Goal: Task Accomplishment & Management: Manage account settings

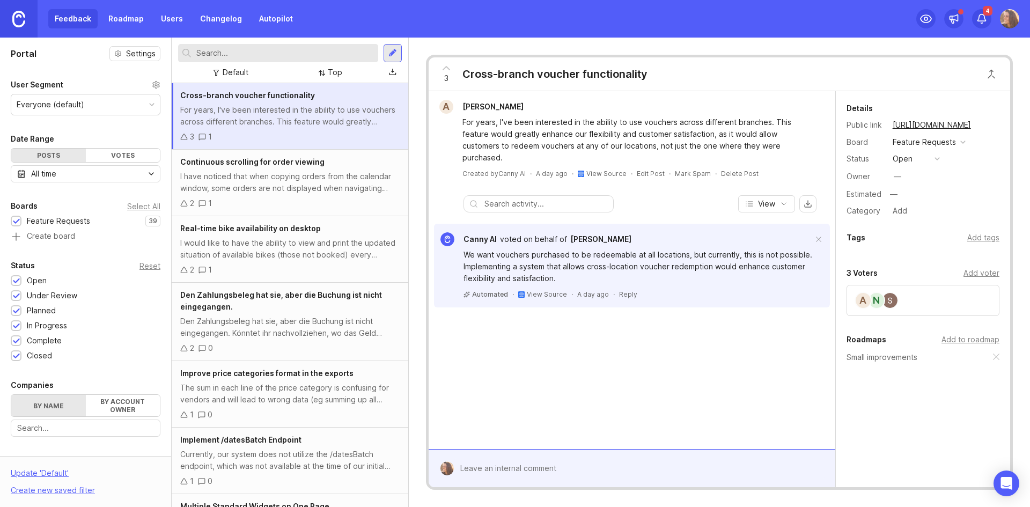
click at [390, 49] on div at bounding box center [392, 53] width 9 height 10
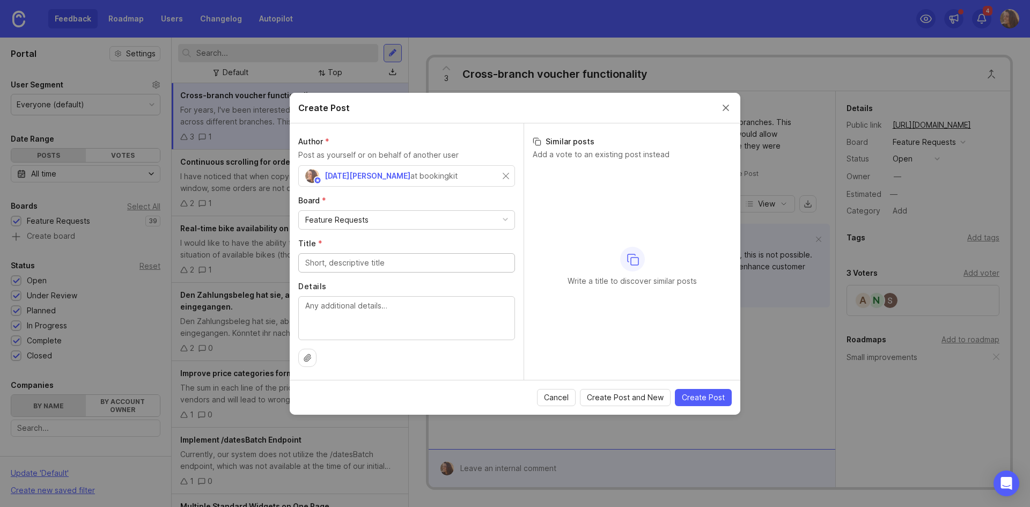
click at [722, 113] on button "Close create post modal" at bounding box center [726, 108] width 12 height 12
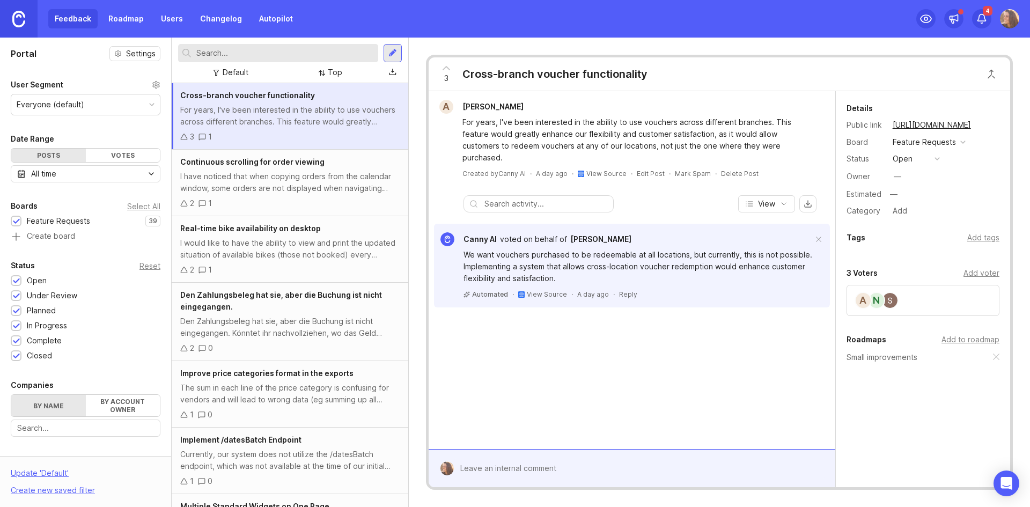
click at [127, 404] on label "By account owner" at bounding box center [123, 405] width 75 height 21
click at [11, 395] on input "By account owner" at bounding box center [11, 395] width 0 height 0
click at [125, 426] on input "toggle menu" at bounding box center [79, 429] width 124 height 12
click at [124, 354] on div "Closed 1" at bounding box center [86, 356] width 150 height 12
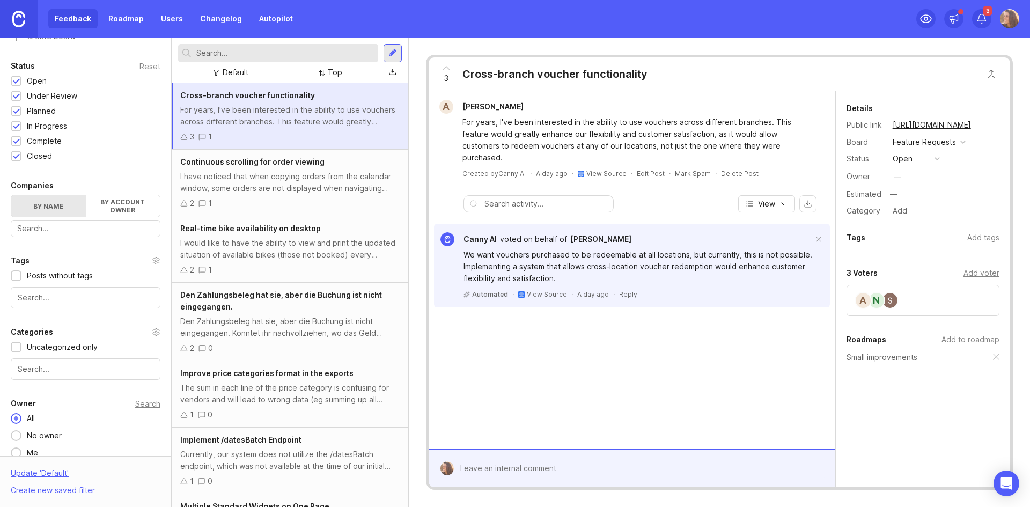
scroll to position [226, 0]
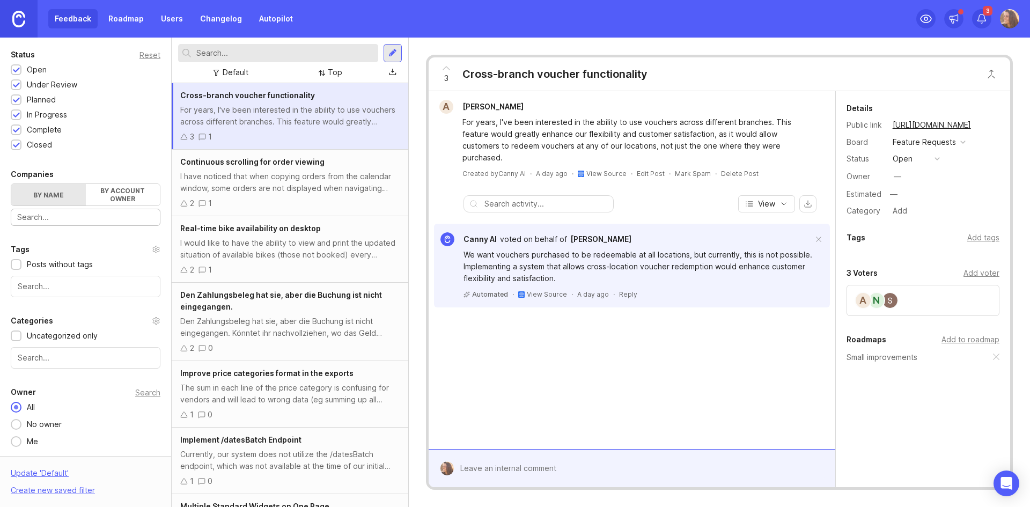
click at [108, 217] on input "text" at bounding box center [85, 217] width 137 height 12
click at [108, 19] on link "Roadmap" at bounding box center [126, 18] width 48 height 19
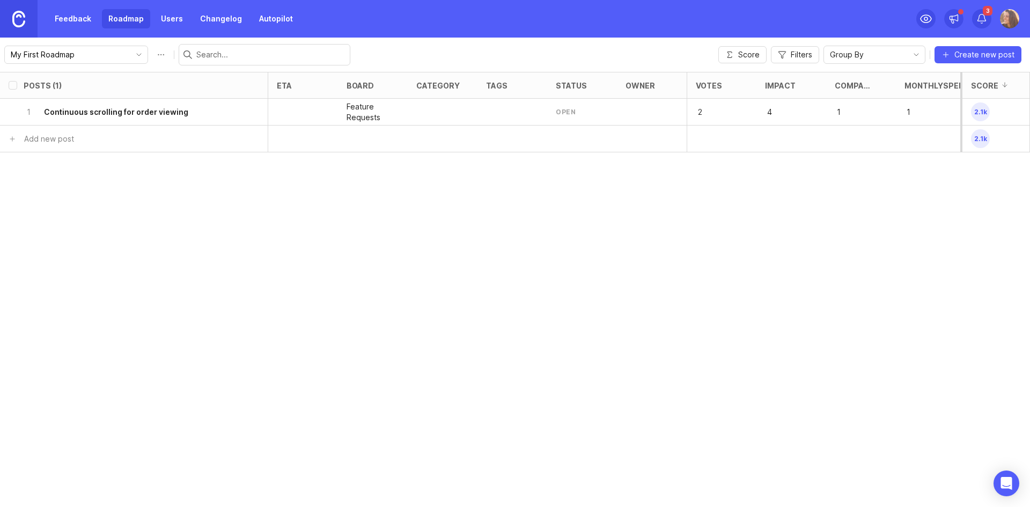
click at [1007, 15] on img at bounding box center [1009, 18] width 19 height 19
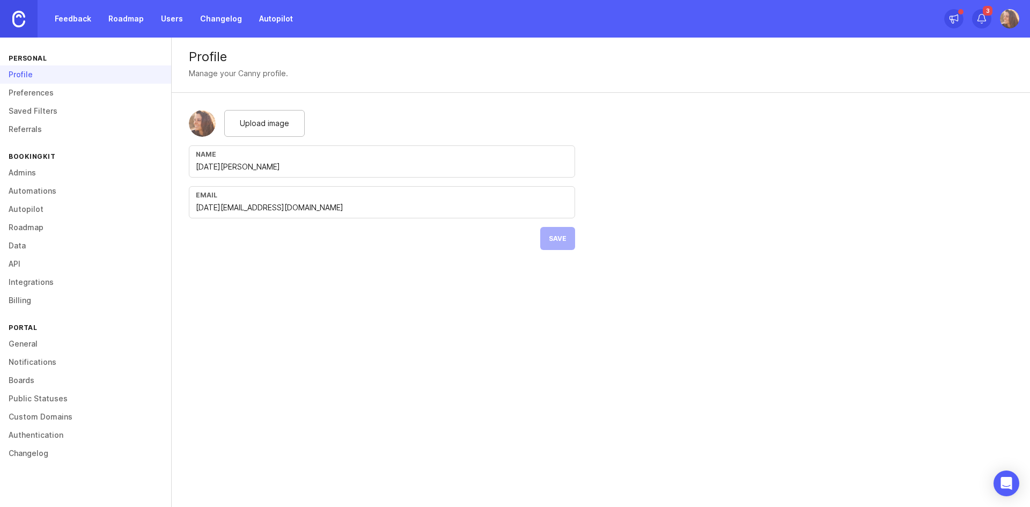
click at [27, 230] on link "Roadmap" at bounding box center [85, 227] width 171 height 18
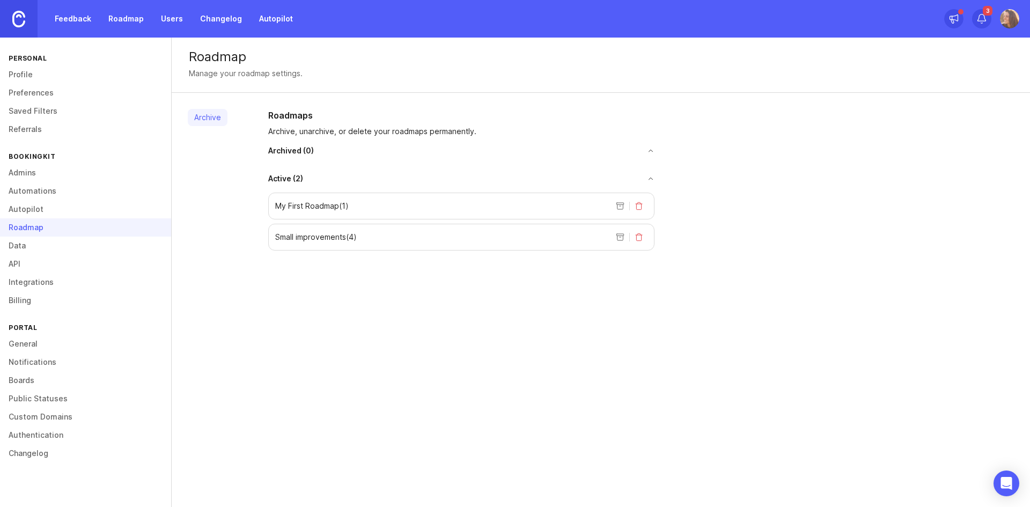
click at [18, 245] on link "Data" at bounding box center [85, 245] width 171 height 18
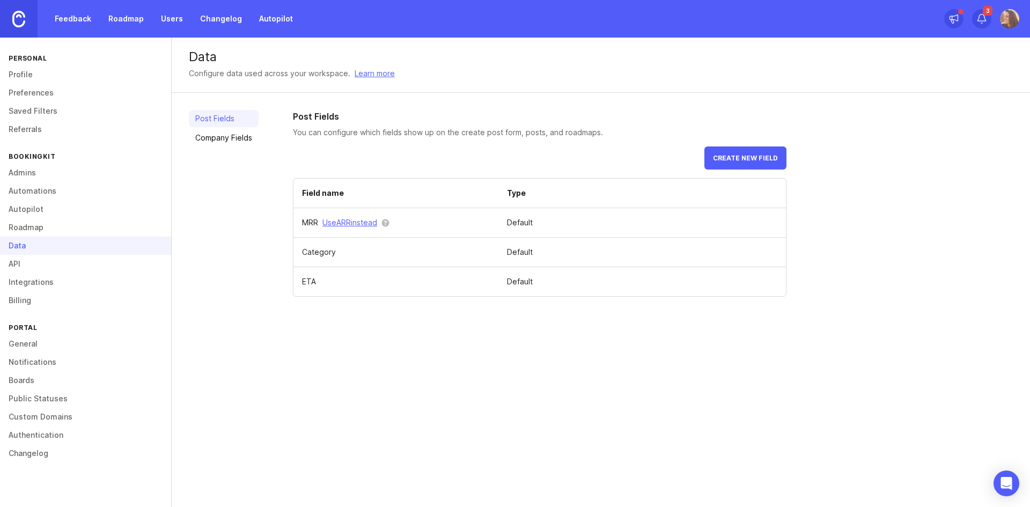
click at [758, 157] on span "Create new field" at bounding box center [745, 158] width 65 height 8
click at [218, 135] on link "Company Fields" at bounding box center [224, 137] width 70 height 17
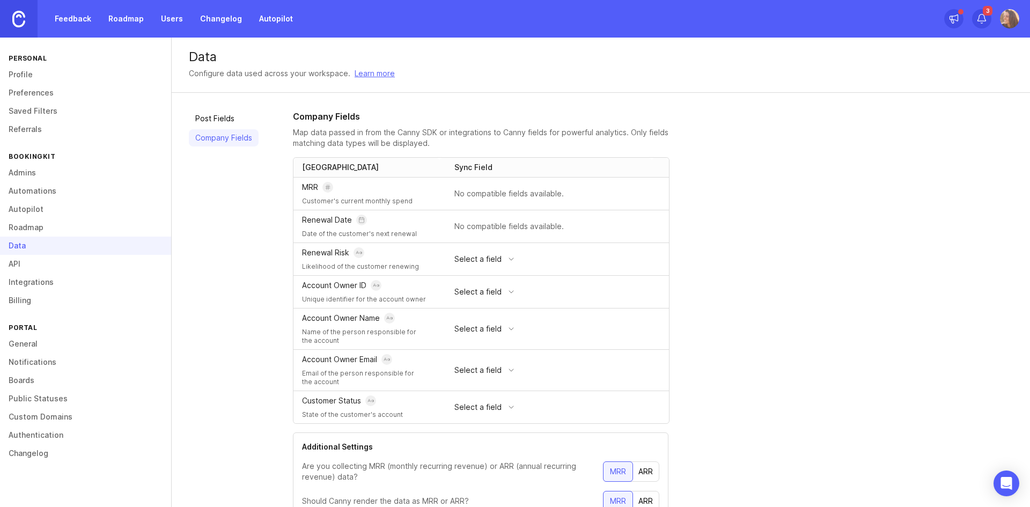
click at [466, 258] on span "Select a field" at bounding box center [477, 259] width 47 height 12
click at [763, 291] on div "Company Fields Map data passed in from the Canny SDK or integrations to Canny f…" at bounding box center [653, 323] width 720 height 427
click at [490, 327] on span "Select a field" at bounding box center [477, 329] width 47 height 12
click at [501, 367] on p "Success Manager" at bounding box center [487, 365] width 64 height 11
click at [473, 192] on p "No compatible fields available." at bounding box center [540, 193] width 172 height 11
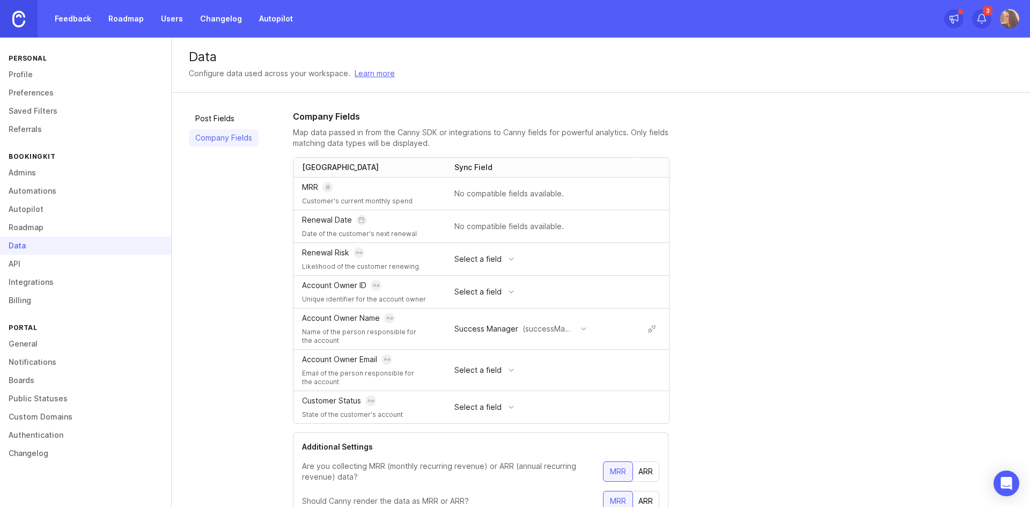
click at [325, 187] on icon at bounding box center [327, 187] width 6 height 6
click at [486, 366] on span "Select a field" at bounding box center [477, 370] width 47 height 12
click at [275, 336] on div "Post Fields Company Fields Company Fields Map data passed in from the Canny SDK…" at bounding box center [601, 324] width 858 height 462
click at [226, 111] on link "Post Fields" at bounding box center [224, 118] width 70 height 17
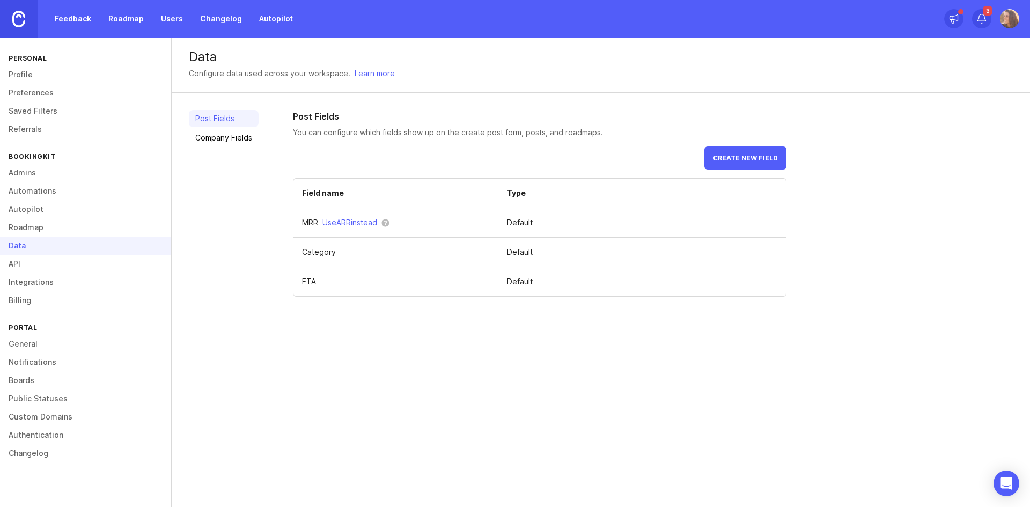
click at [239, 140] on link "Company Fields" at bounding box center [224, 137] width 70 height 17
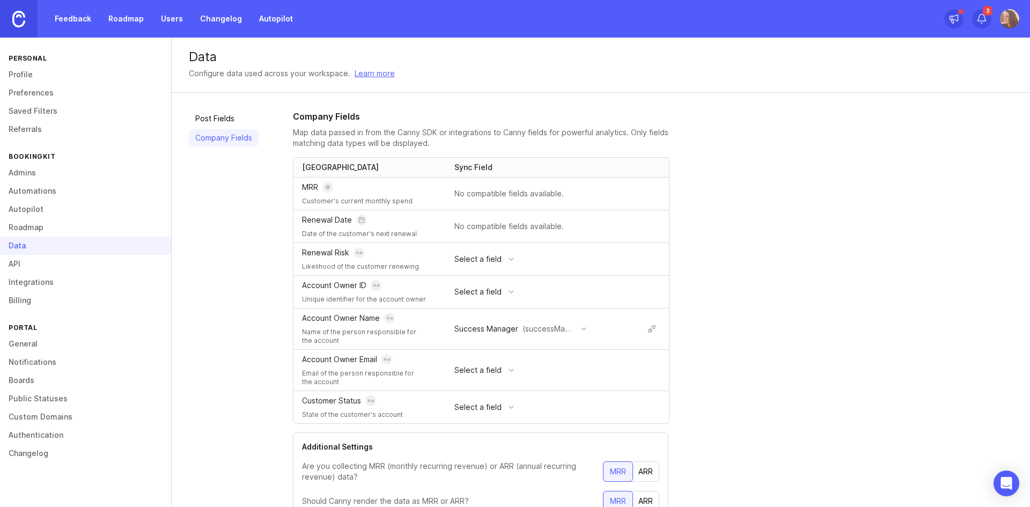
click at [500, 406] on div "Select a field" at bounding box center [475, 406] width 54 height 17
click at [513, 427] on p "( revenueTier )" at bounding box center [533, 427] width 50 height 11
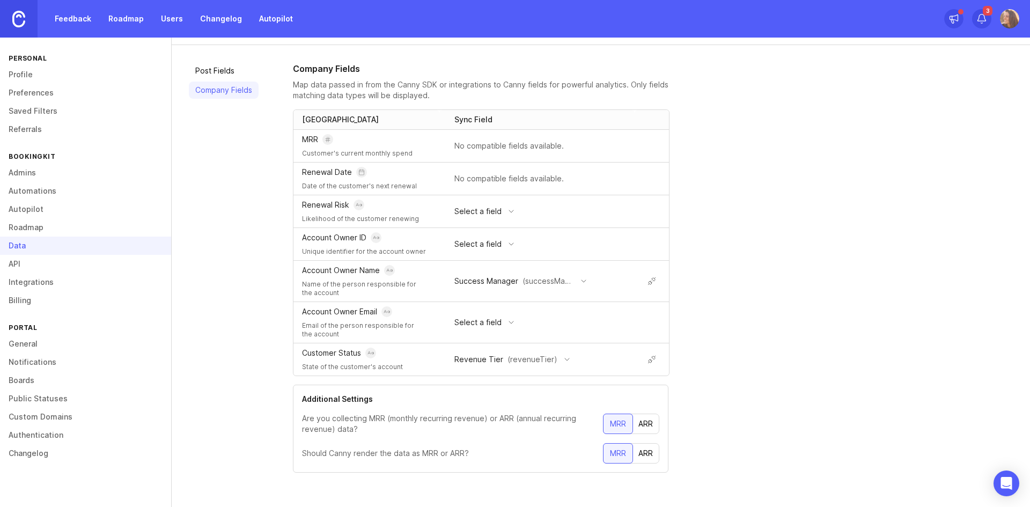
click at [123, 23] on link "Roadmap" at bounding box center [126, 18] width 48 height 19
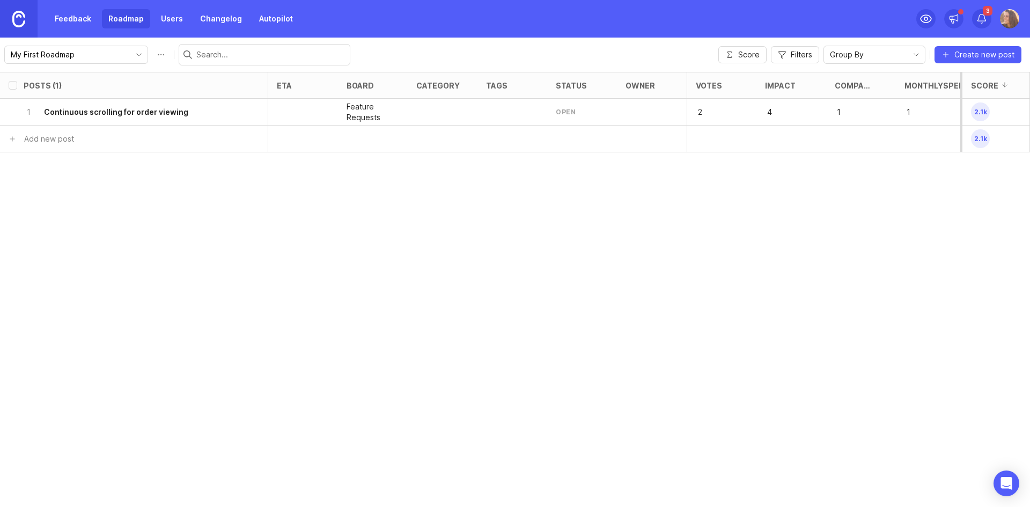
click at [73, 19] on link "Feedback" at bounding box center [72, 18] width 49 height 19
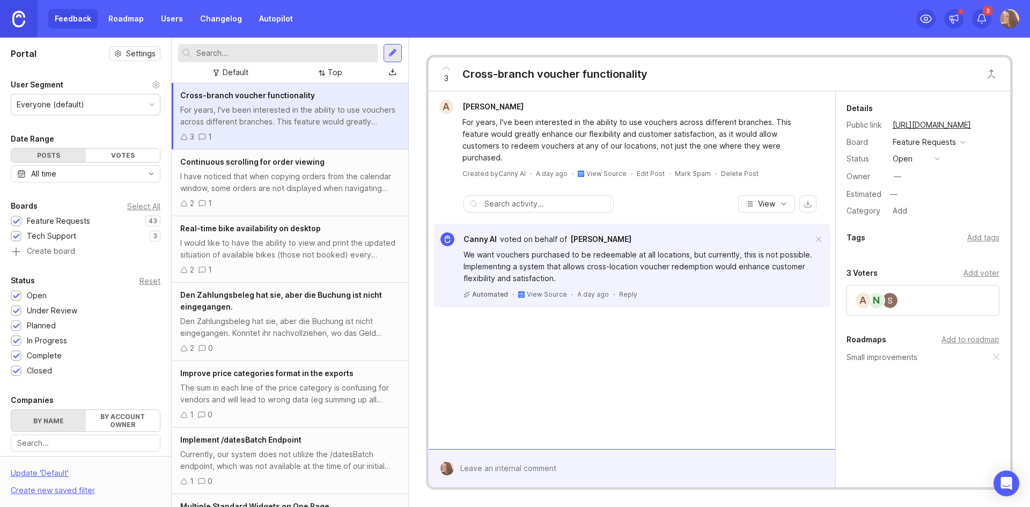
click at [332, 74] on div "Top" at bounding box center [335, 72] width 14 height 12
click at [120, 128] on div "Portal Settings User Segment Everyone (default) Date Range Posts Votes All time…" at bounding box center [85, 360] width 171 height 644
click at [123, 105] on div "Everyone (default)" at bounding box center [85, 104] width 149 height 20
click at [100, 73] on div "Portal Settings User Segment Everyone (default) Date Range Posts Votes All time…" at bounding box center [85, 360] width 171 height 644
click at [232, 78] on div "Default" at bounding box center [236, 72] width 26 height 12
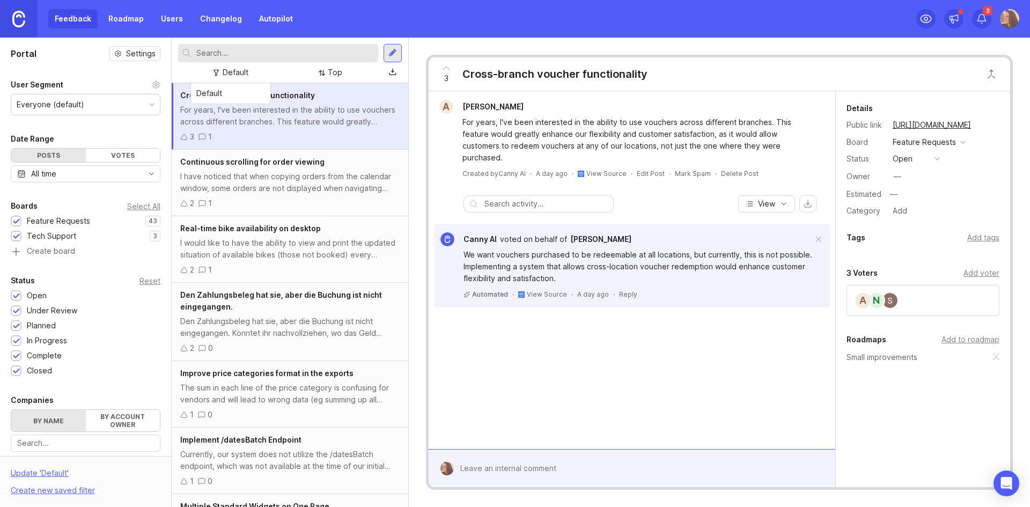
click at [288, 69] on div "Default Default Top" at bounding box center [277, 72] width 199 height 14
click at [129, 18] on link "Roadmap" at bounding box center [126, 18] width 48 height 19
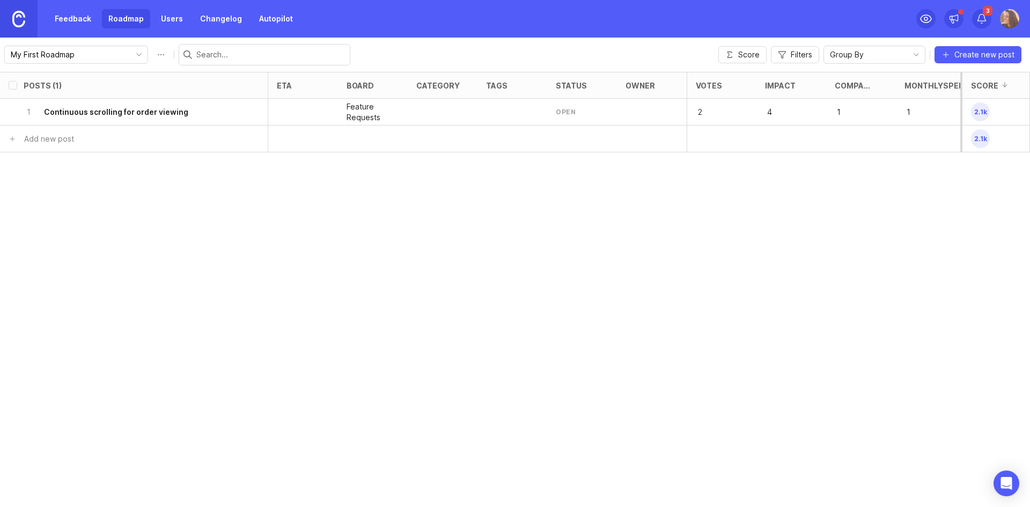
click at [812, 59] on span "Filters" at bounding box center [800, 54] width 21 height 11
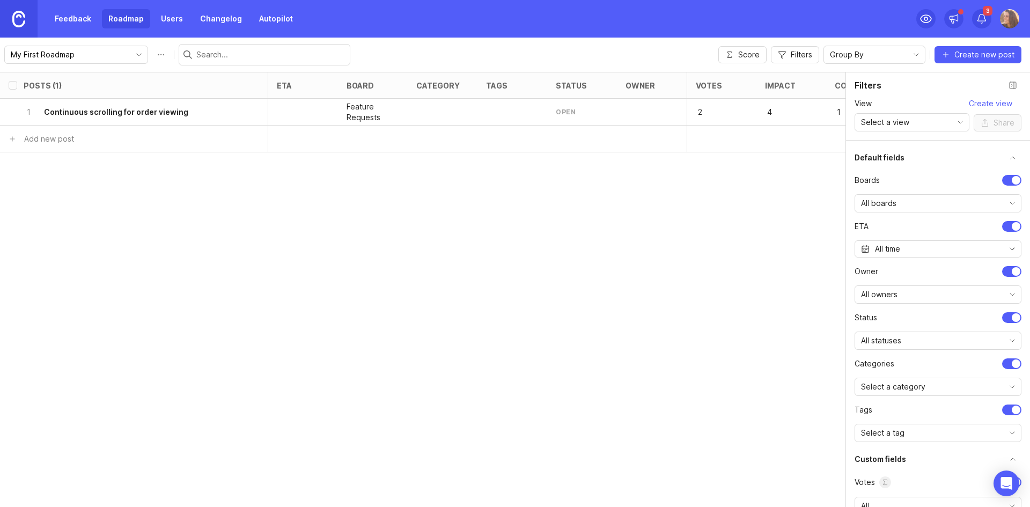
click at [934, 286] on div "All owners" at bounding box center [929, 294] width 149 height 17
click at [930, 271] on li "owner" at bounding box center [937, 271] width 167 height 11
click at [930, 337] on div "All statuses" at bounding box center [929, 340] width 149 height 17
click at [929, 319] on li "status" at bounding box center [937, 317] width 167 height 11
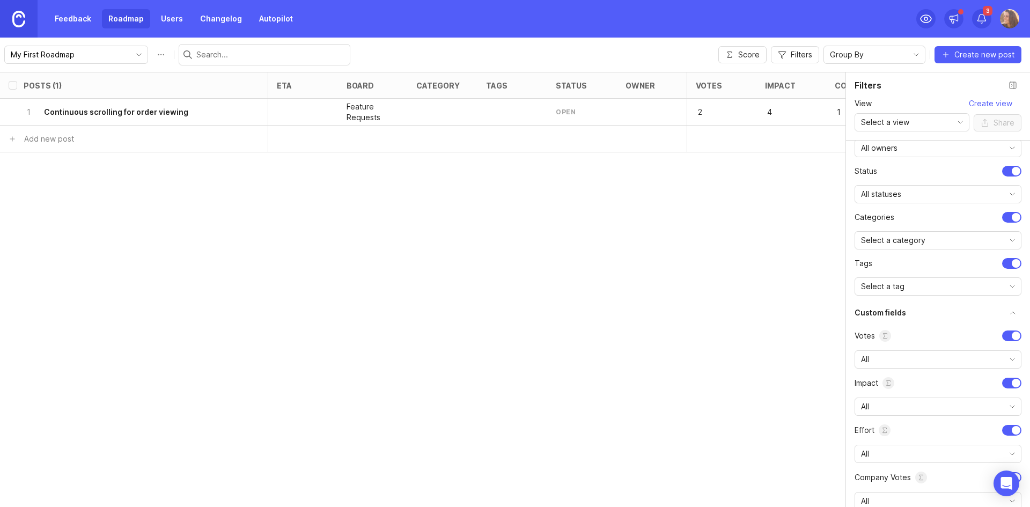
scroll to position [161, 0]
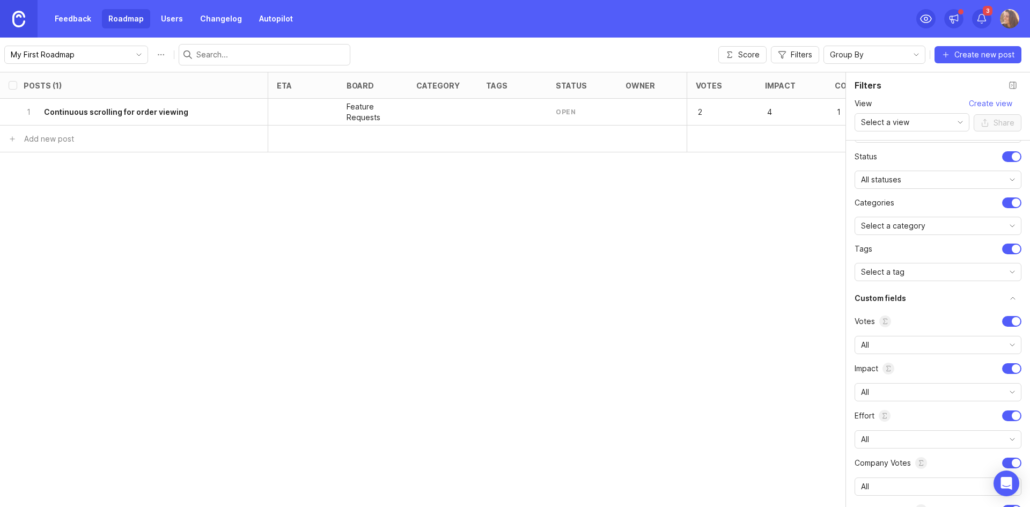
click at [927, 228] on div "Select a category" at bounding box center [929, 225] width 149 height 17
click at [788, 313] on div "Posts (1) eta board category tags status owner Votes Impact Company votes month…" at bounding box center [515, 289] width 1030 height 435
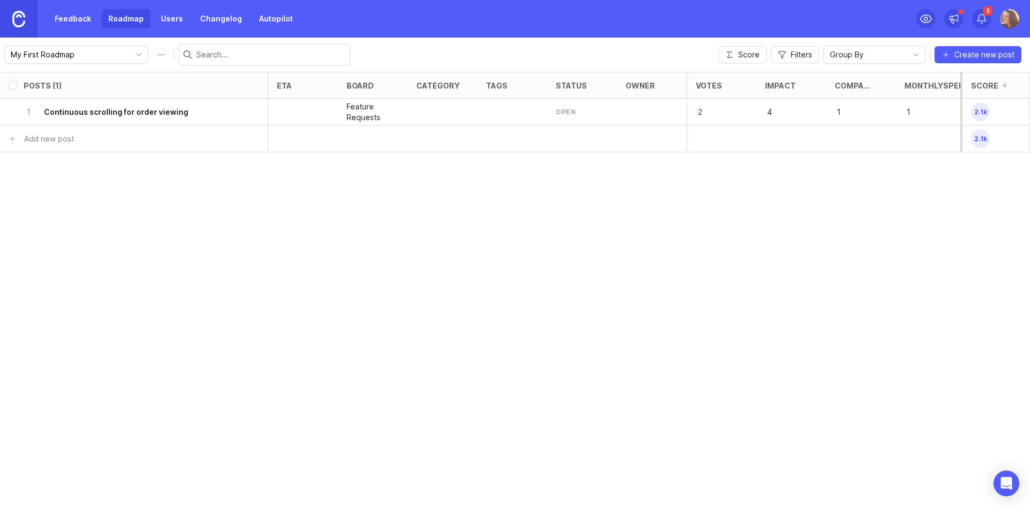
click at [877, 52] on div "Group By" at bounding box center [866, 54] width 84 height 17
click at [863, 109] on li "Owner" at bounding box center [875, 111] width 101 height 18
click at [788, 54] on button "Filters" at bounding box center [795, 54] width 48 height 17
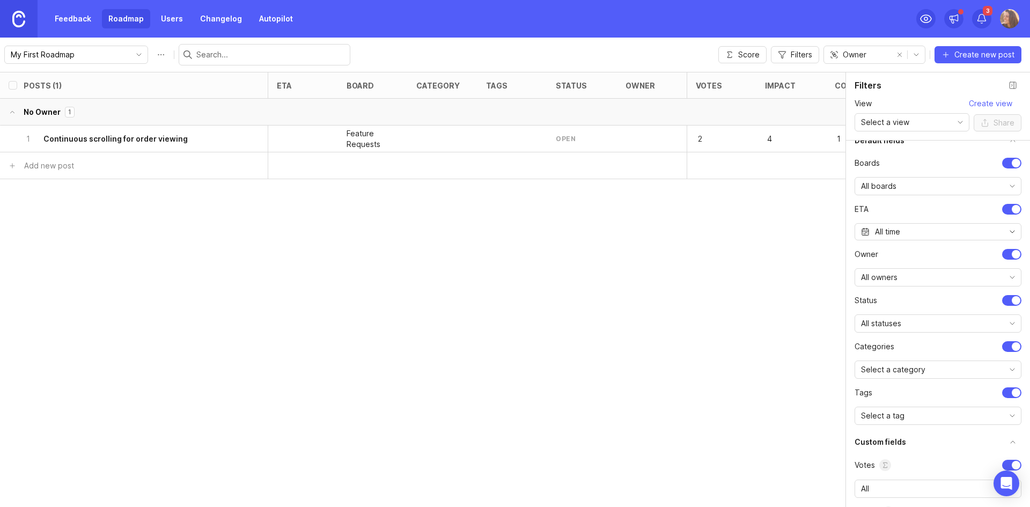
scroll to position [0, 0]
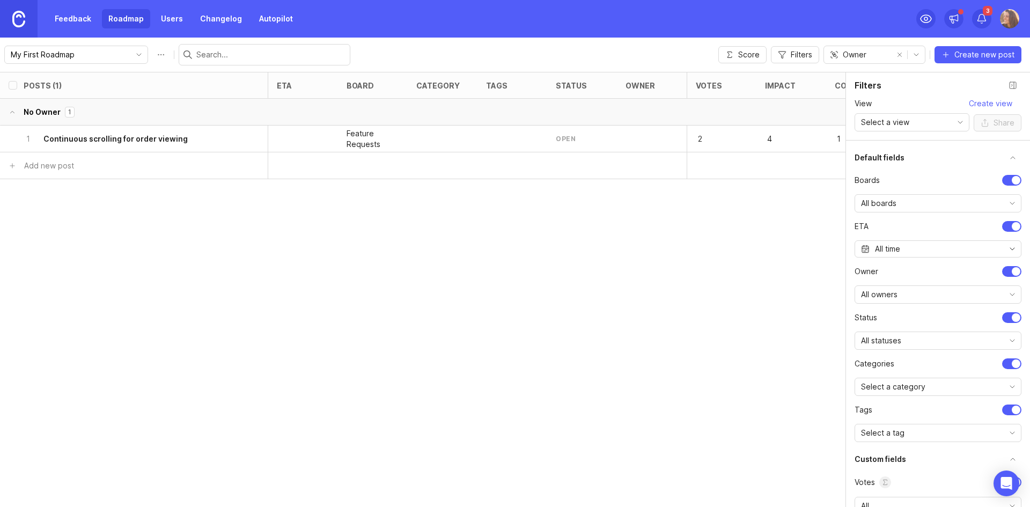
click at [948, 127] on div "Select a view" at bounding box center [903, 122] width 97 height 17
click at [961, 171] on section "Default fields Boards All boards ETA All time owner All owners status All statu…" at bounding box center [937, 295] width 167 height 293
click at [639, 380] on div "Posts (1) eta board category tags status owner Votes Impact Company votes month…" at bounding box center [515, 289] width 1030 height 435
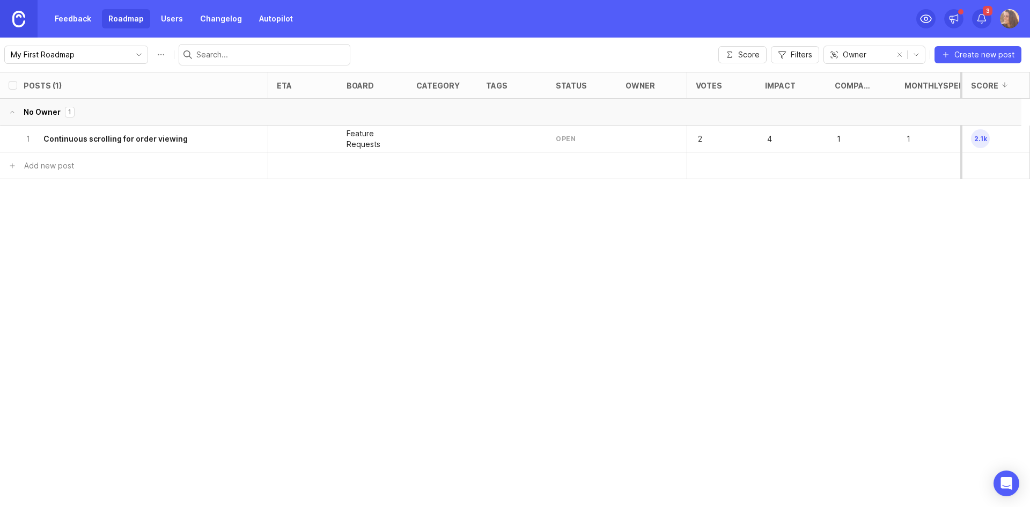
click at [1008, 20] on img at bounding box center [1009, 18] width 19 height 19
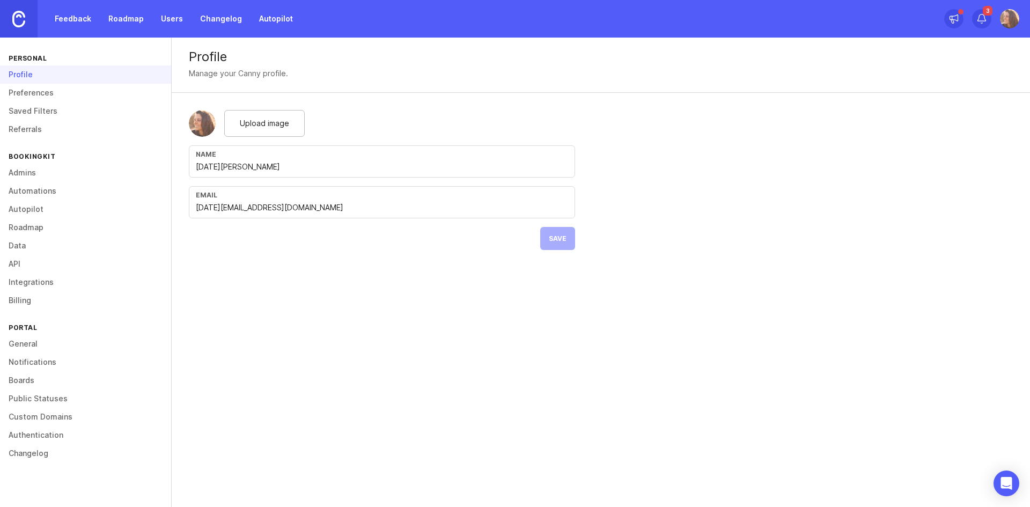
click at [32, 228] on link "Roadmap" at bounding box center [85, 227] width 171 height 18
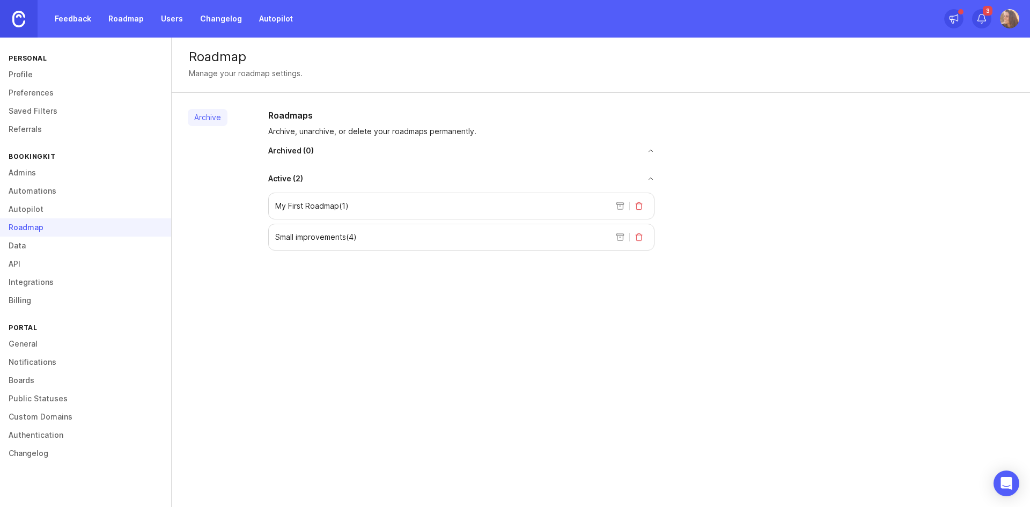
click at [18, 240] on link "Data" at bounding box center [85, 245] width 171 height 18
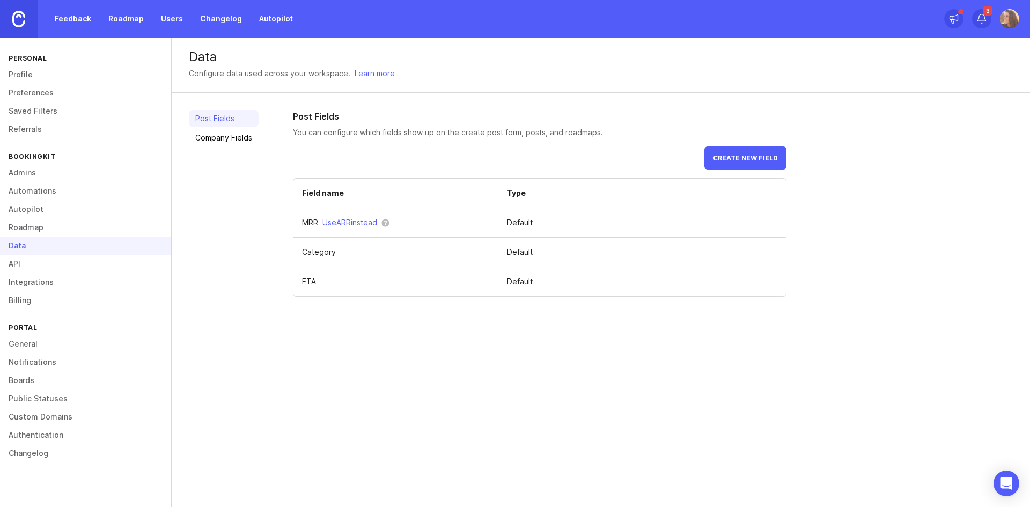
click at [767, 157] on span "Create new field" at bounding box center [745, 158] width 65 height 8
click at [245, 137] on link "Company Fields" at bounding box center [224, 137] width 70 height 17
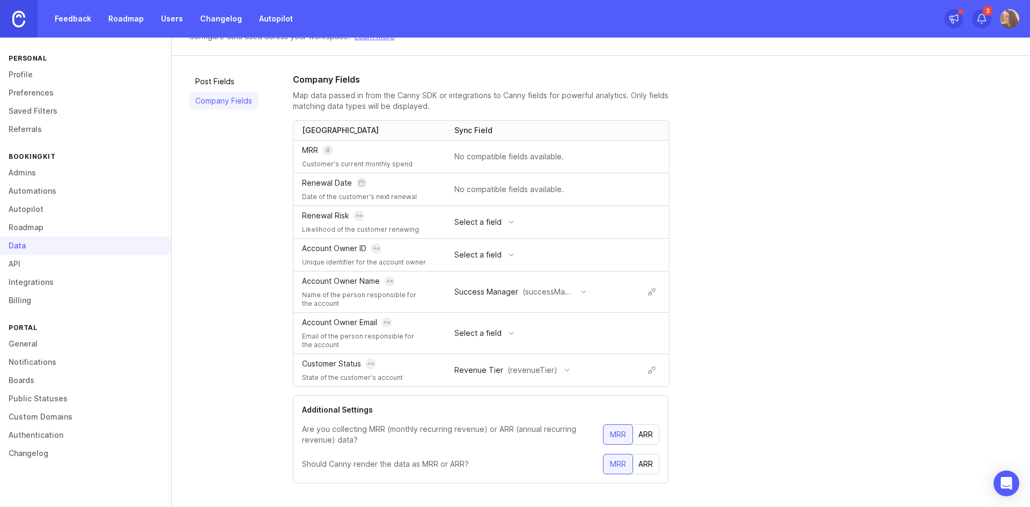
scroll to position [48, 0]
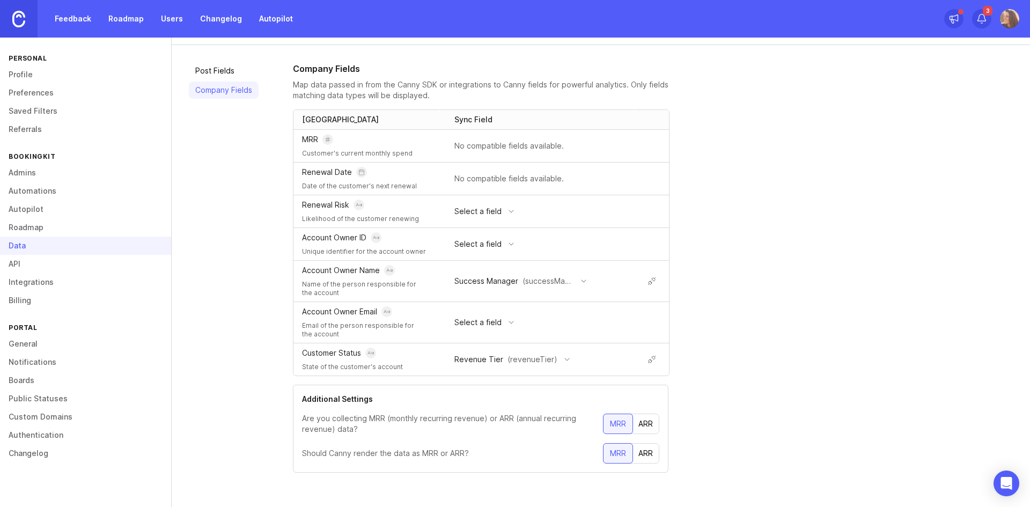
click at [224, 71] on link "Post Fields" at bounding box center [224, 70] width 70 height 17
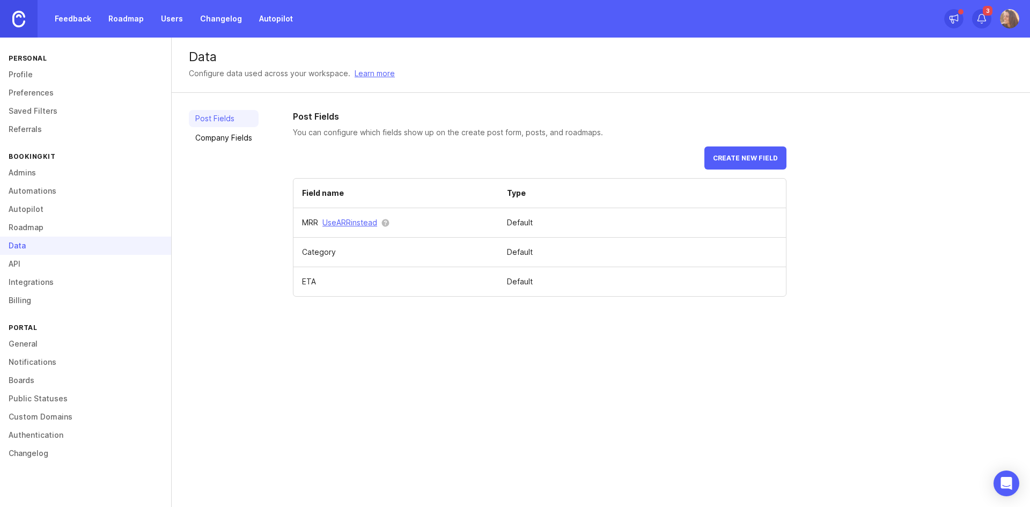
click at [733, 156] on span "Create new field" at bounding box center [745, 158] width 65 height 8
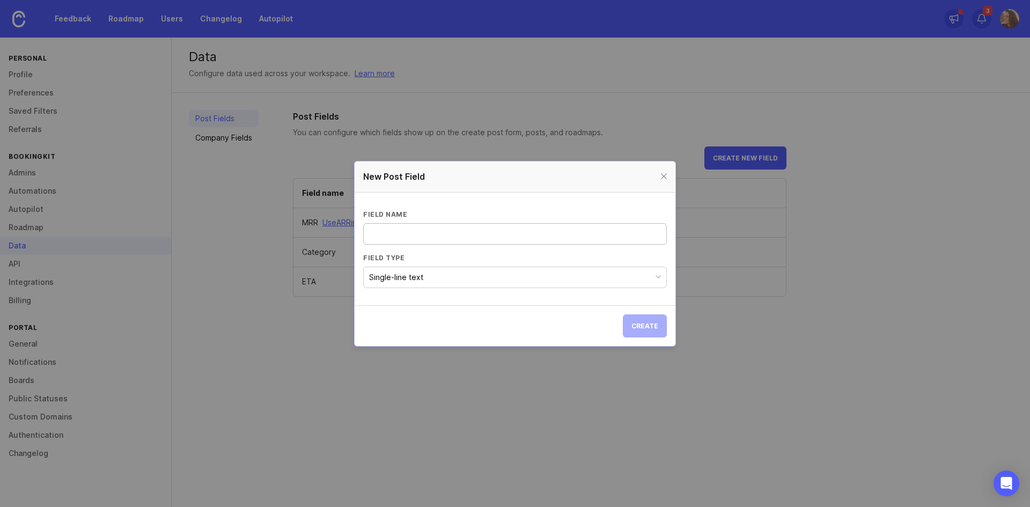
click at [410, 229] on input "Field name" at bounding box center [515, 234] width 290 height 12
type input "Workaround"
click at [419, 282] on div "Single-line text" at bounding box center [396, 277] width 54 height 12
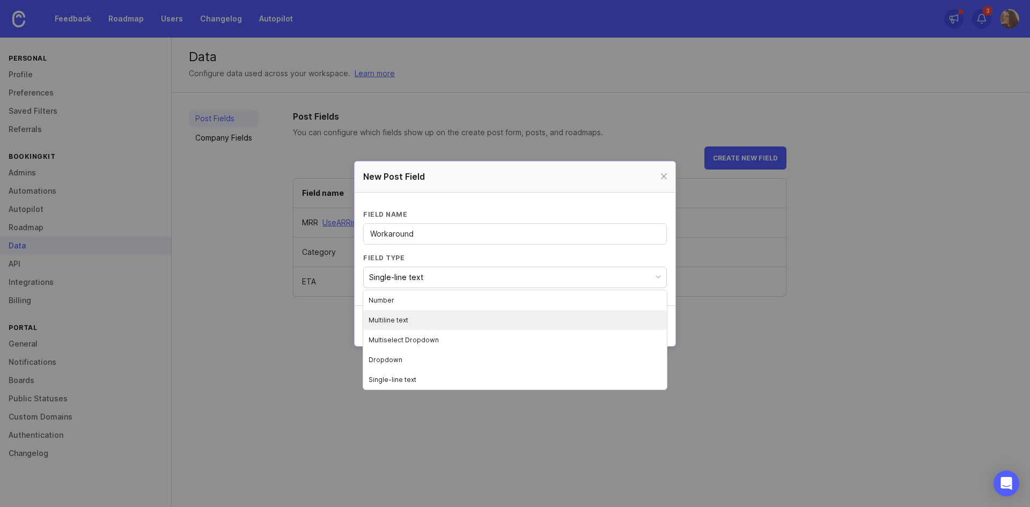
click at [426, 322] on li "Multiline text" at bounding box center [515, 320] width 304 height 20
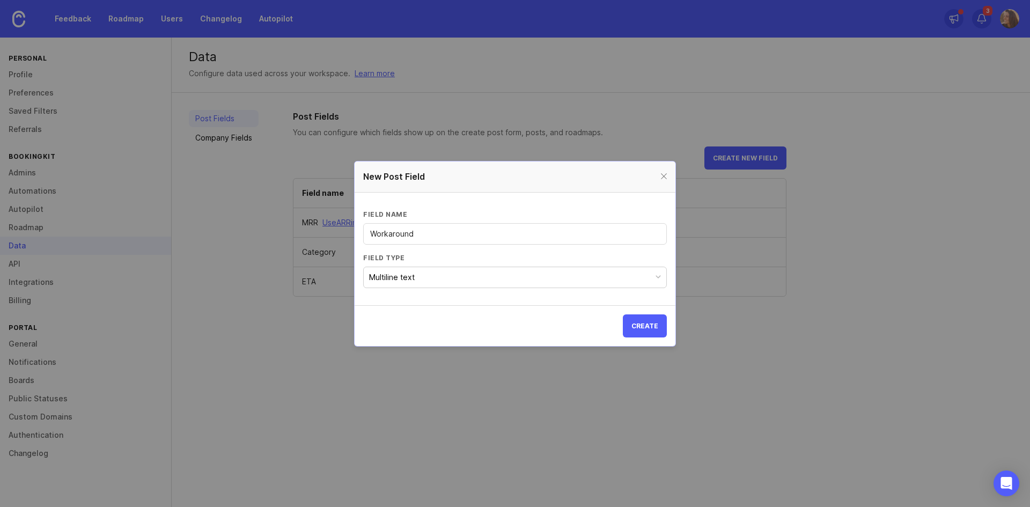
click at [646, 327] on span "Create" at bounding box center [644, 326] width 27 height 8
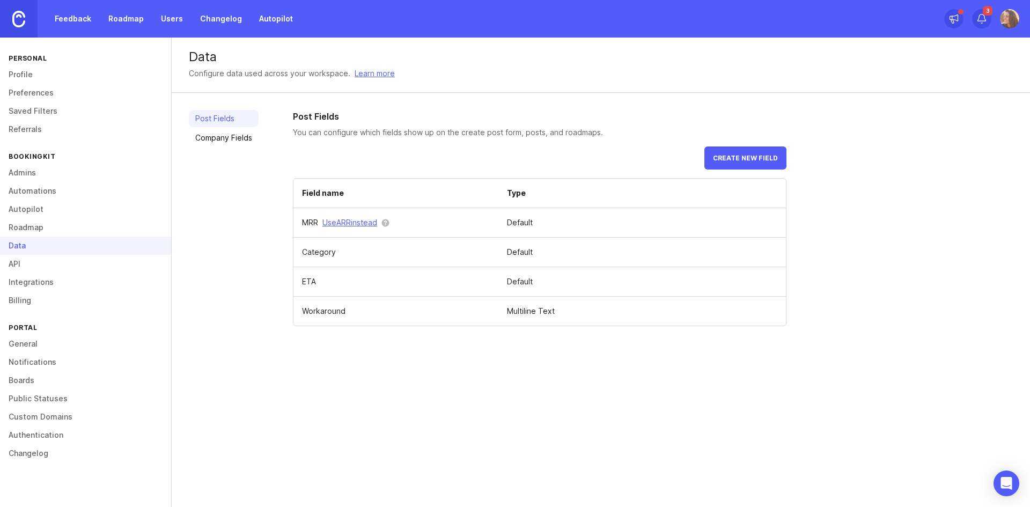
click at [78, 22] on link "Feedback" at bounding box center [72, 18] width 49 height 19
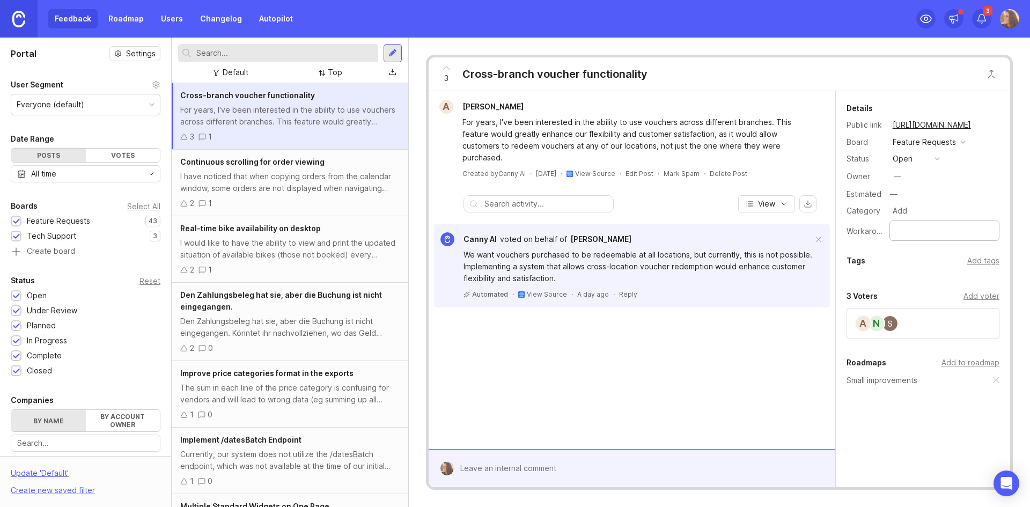
scroll to position [214, 0]
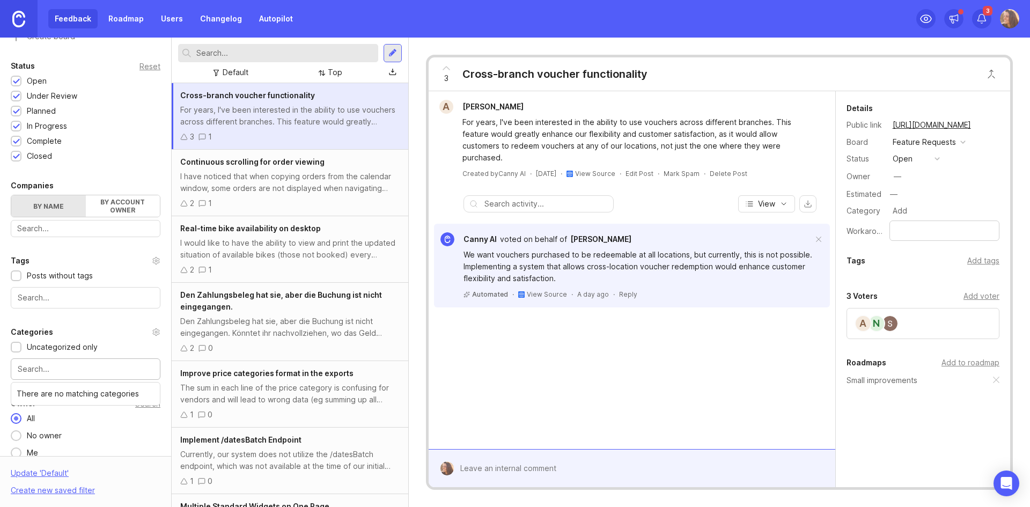
click at [75, 370] on input "text" at bounding box center [86, 369] width 136 height 12
click at [329, 73] on div "Top" at bounding box center [335, 72] width 14 height 12
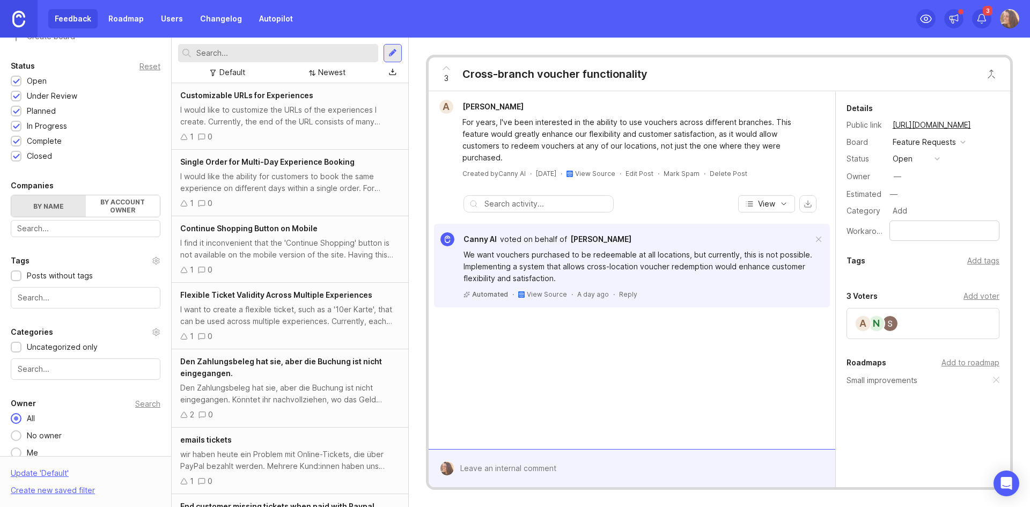
click at [312, 123] on div "I would like to customize the URLs of the experiences I create. Currently, the …" at bounding box center [289, 116] width 219 height 24
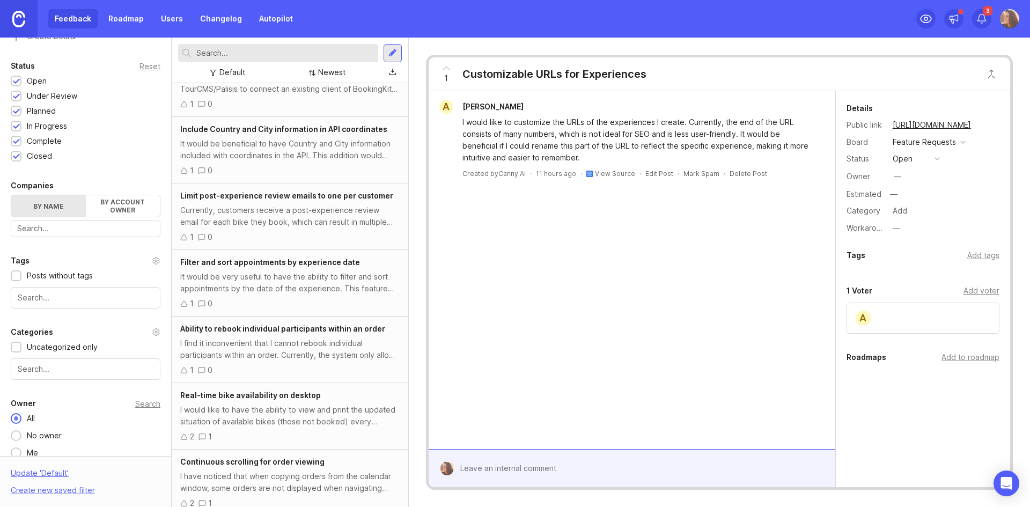
scroll to position [1107, 0]
click at [1009, 16] on img at bounding box center [1009, 18] width 19 height 19
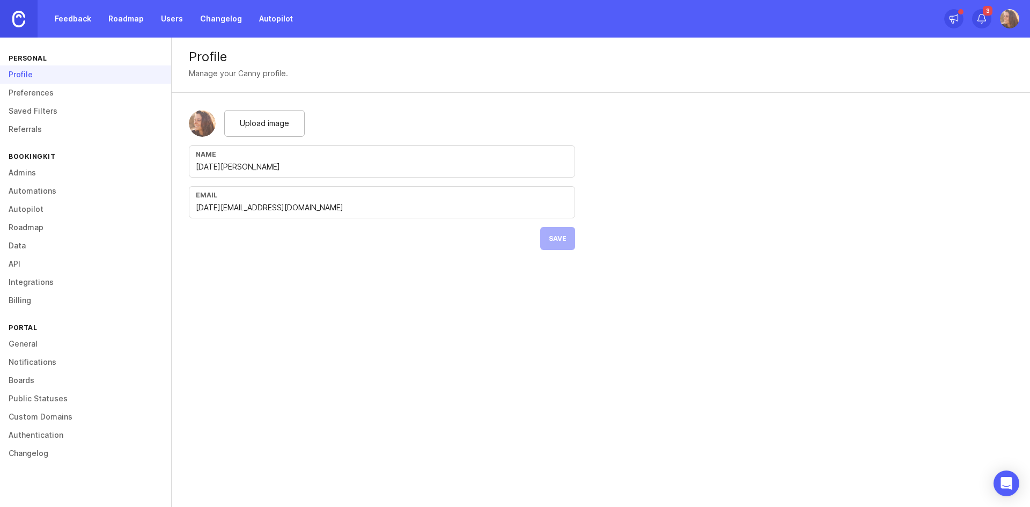
click at [26, 302] on link "Billing" at bounding box center [85, 300] width 171 height 18
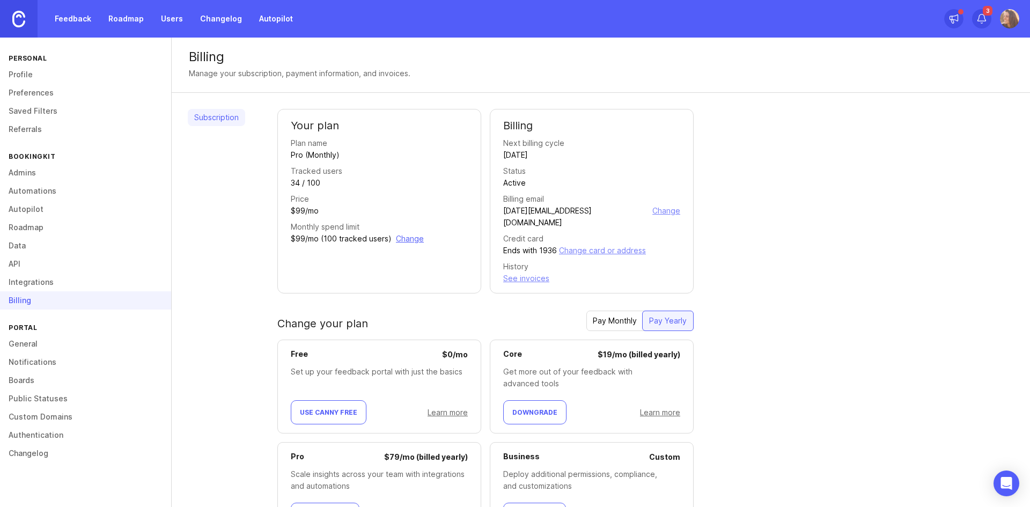
scroll to position [139, 0]
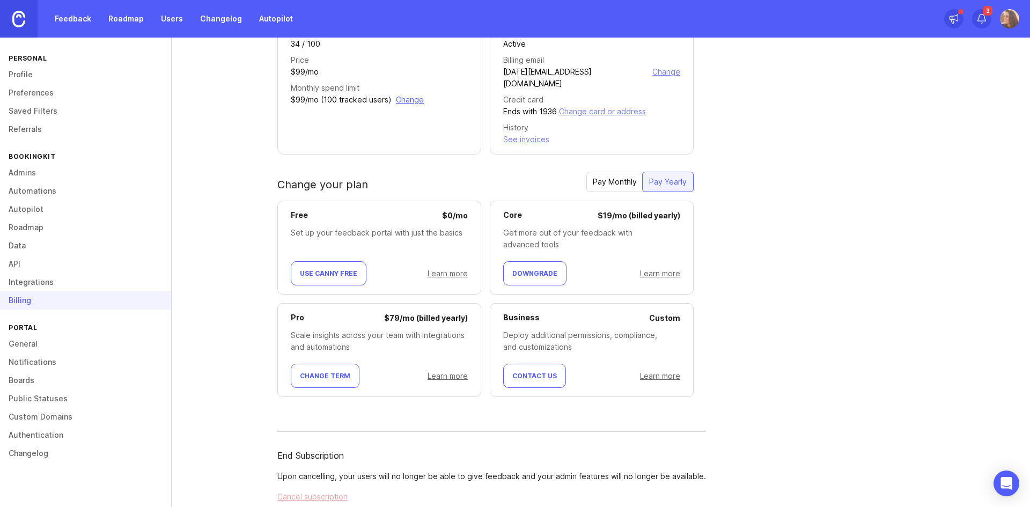
click at [21, 278] on link "Integrations" at bounding box center [85, 282] width 171 height 18
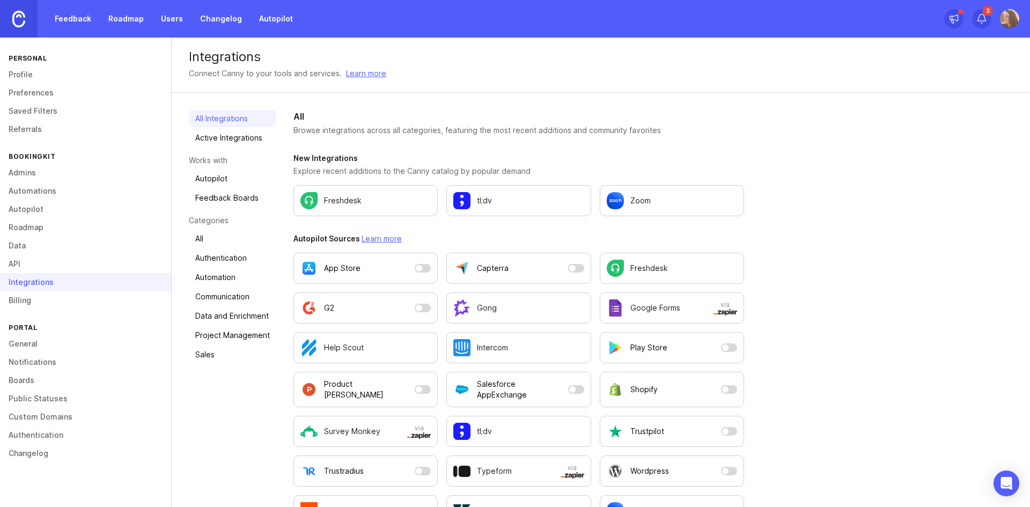
click at [239, 138] on link "Active Integrations" at bounding box center [232, 137] width 87 height 17
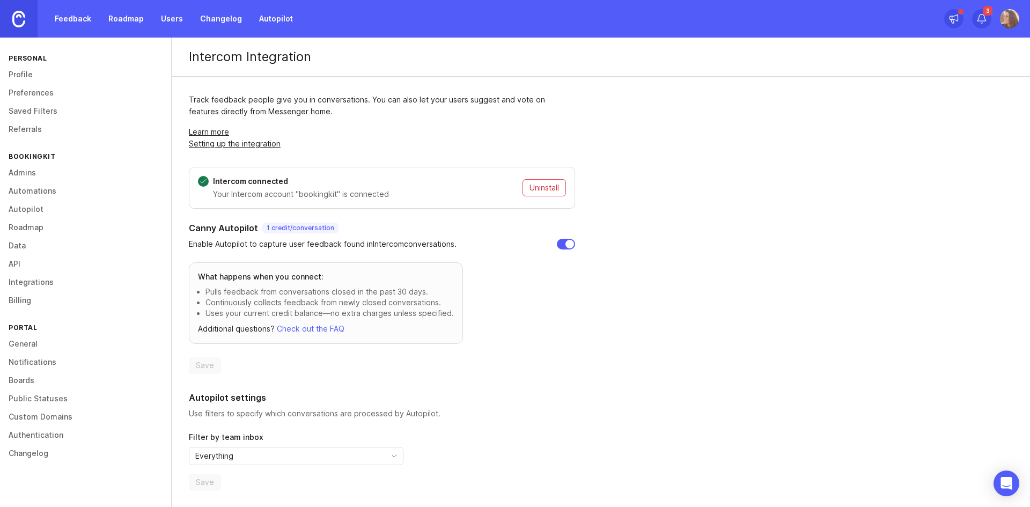
scroll to position [1, 0]
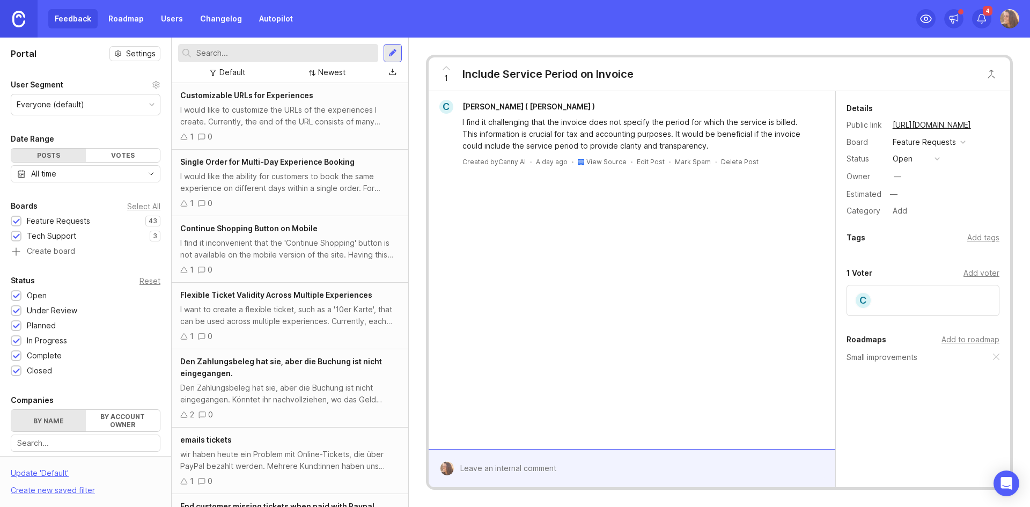
scroll to position [248, 0]
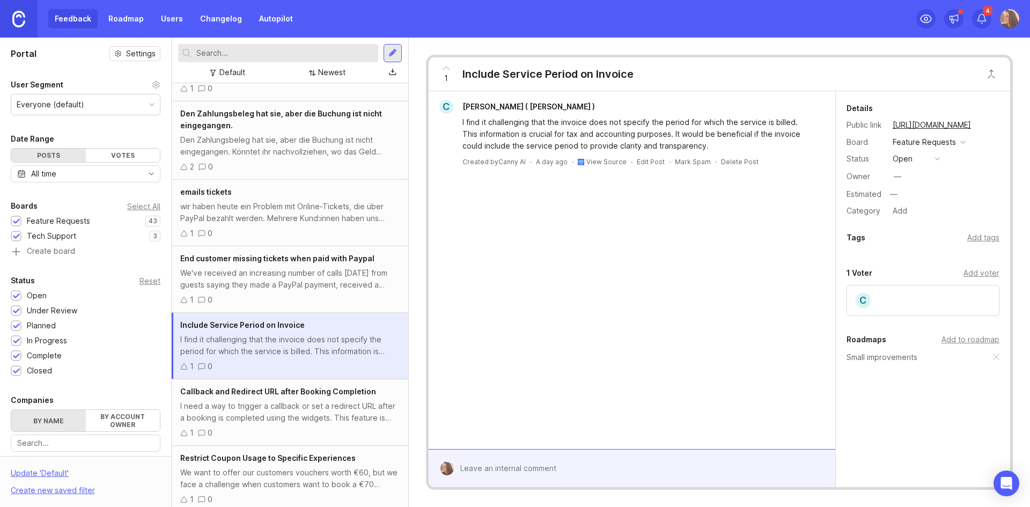
click at [117, 18] on link "Roadmap" at bounding box center [126, 18] width 48 height 19
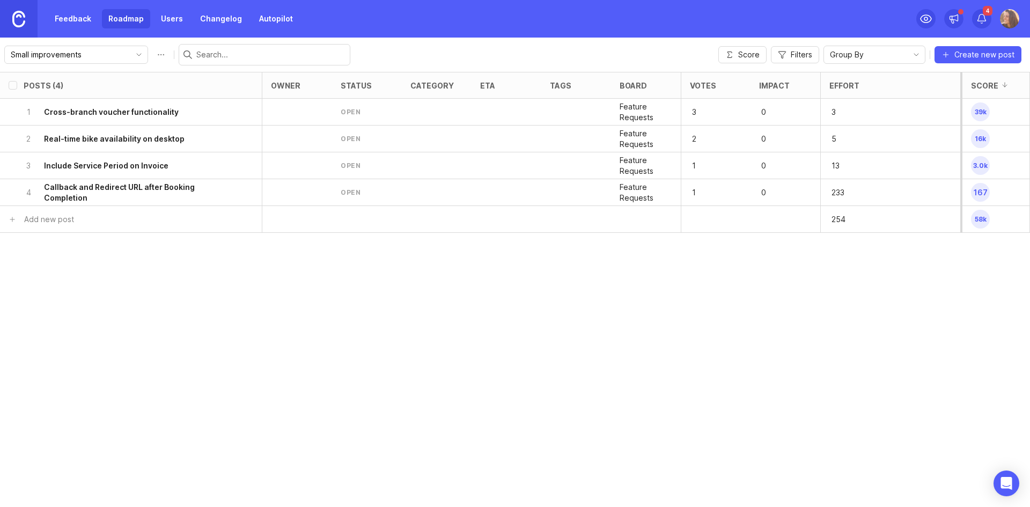
click at [738, 60] on span "Score" at bounding box center [748, 54] width 21 height 11
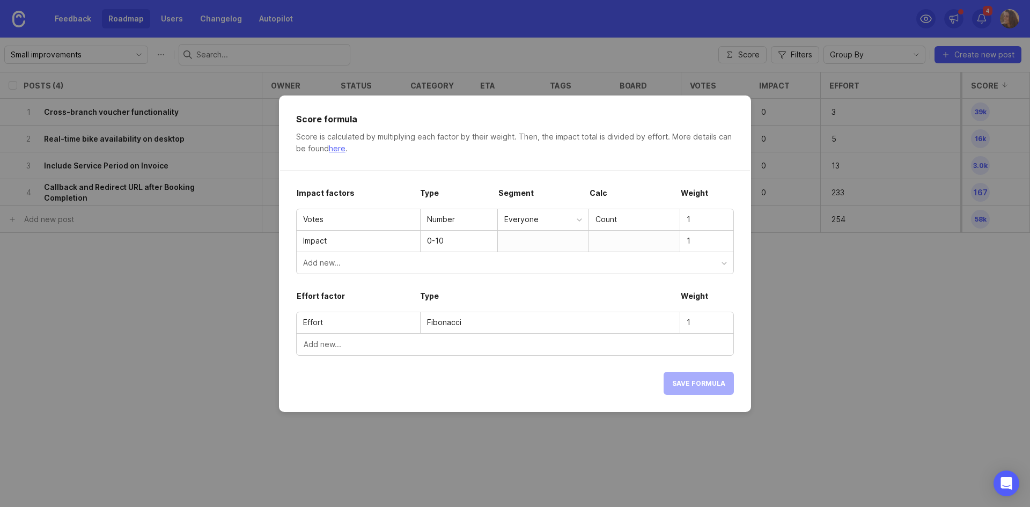
click at [709, 261] on div "Add new..." at bounding box center [512, 263] width 418 height 12
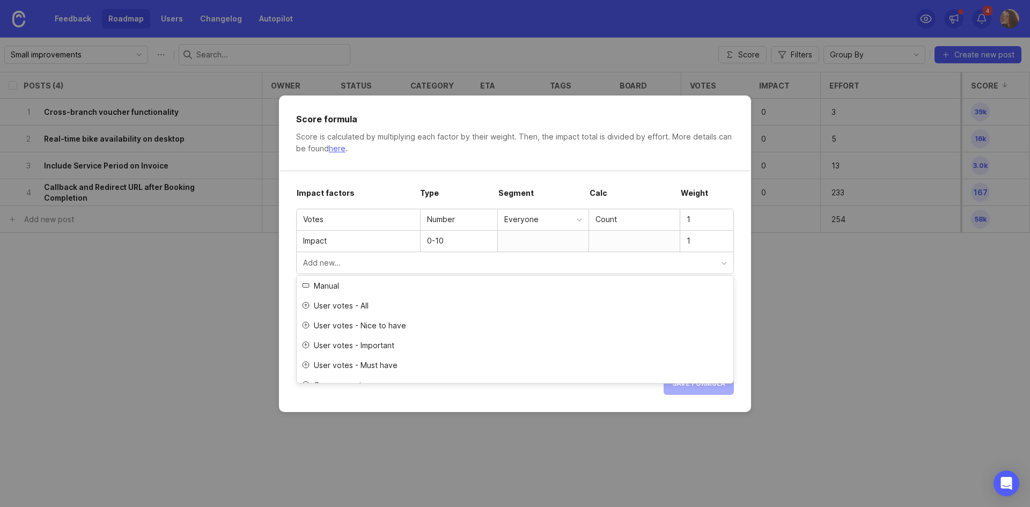
scroll to position [32, 0]
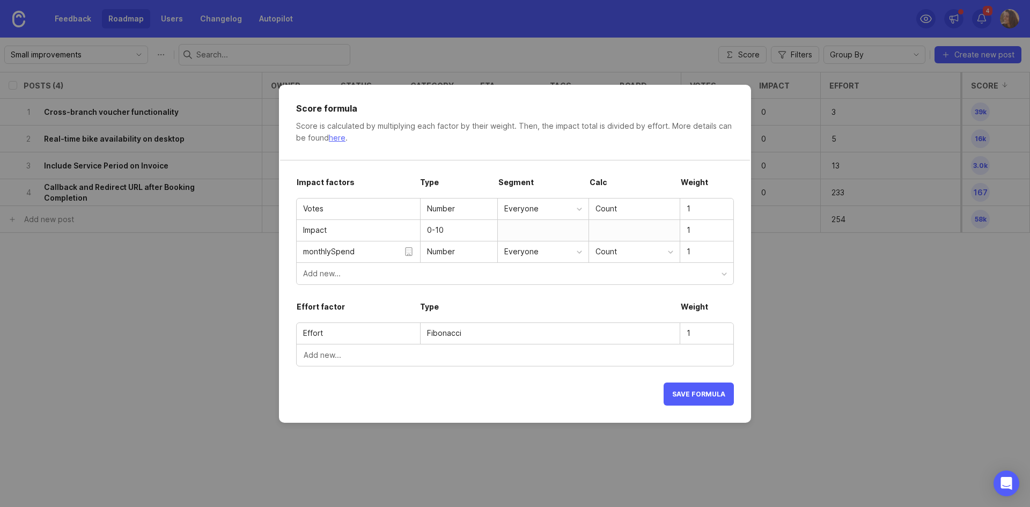
click at [558, 253] on div "Everyone" at bounding box center [540, 252] width 72 height 12
click at [649, 300] on form "Impact factors Type Segment Calc Weight Votes Number Everyone Count 1 Impact 0-…" at bounding box center [515, 282] width 438 height 245
click at [375, 279] on div "Add new..." at bounding box center [515, 273] width 436 height 21
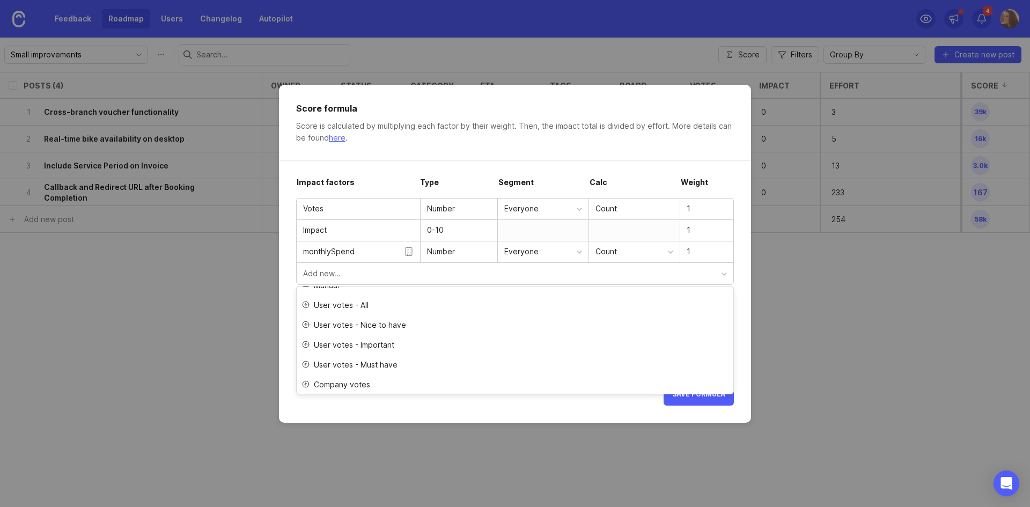
scroll to position [0, 0]
